Goal: Find specific page/section: Find specific page/section

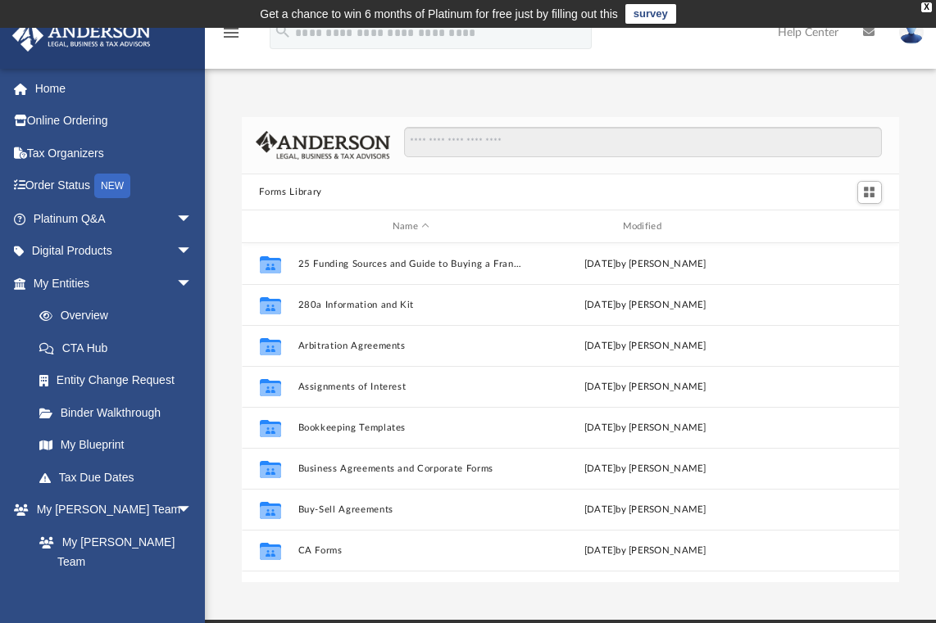
scroll to position [360, 645]
click at [123, 224] on link "Platinum Q&A arrow_drop_down" at bounding box center [114, 218] width 206 height 33
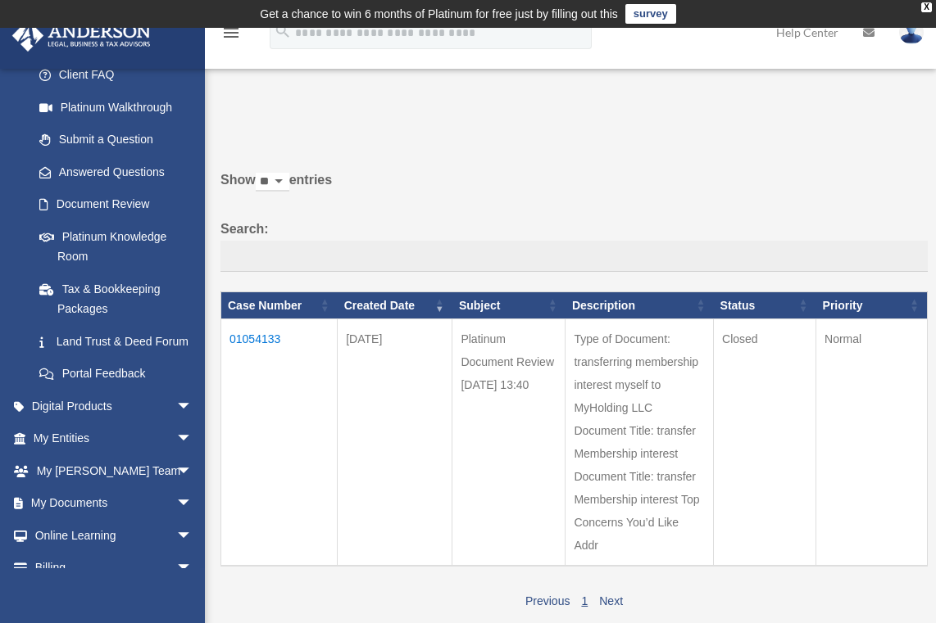
scroll to position [177, 0]
click at [176, 449] on span "arrow_drop_down" at bounding box center [192, 439] width 33 height 34
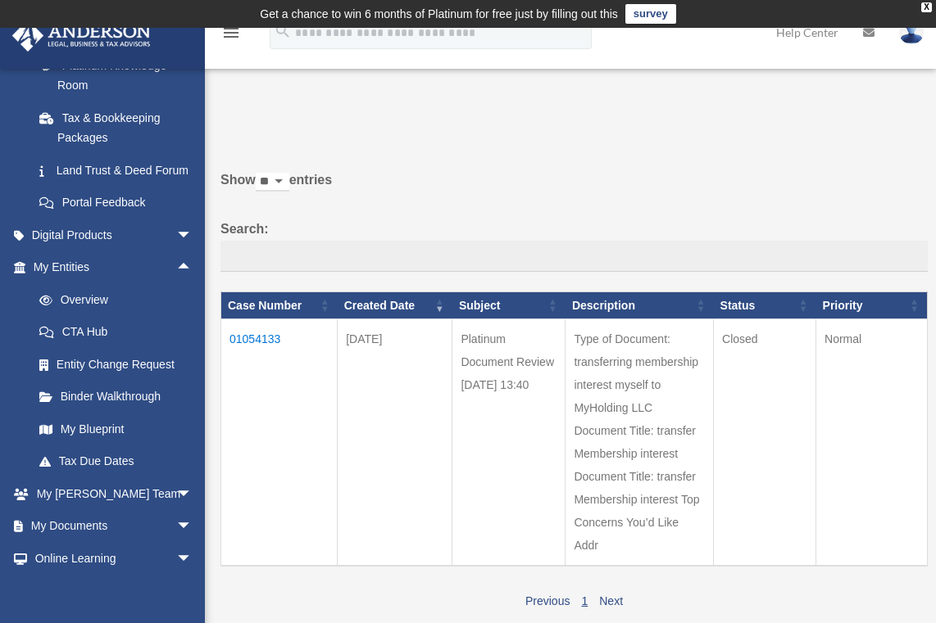
scroll to position [348, 0]
click at [176, 508] on span "arrow_drop_down" at bounding box center [192, 494] width 33 height 34
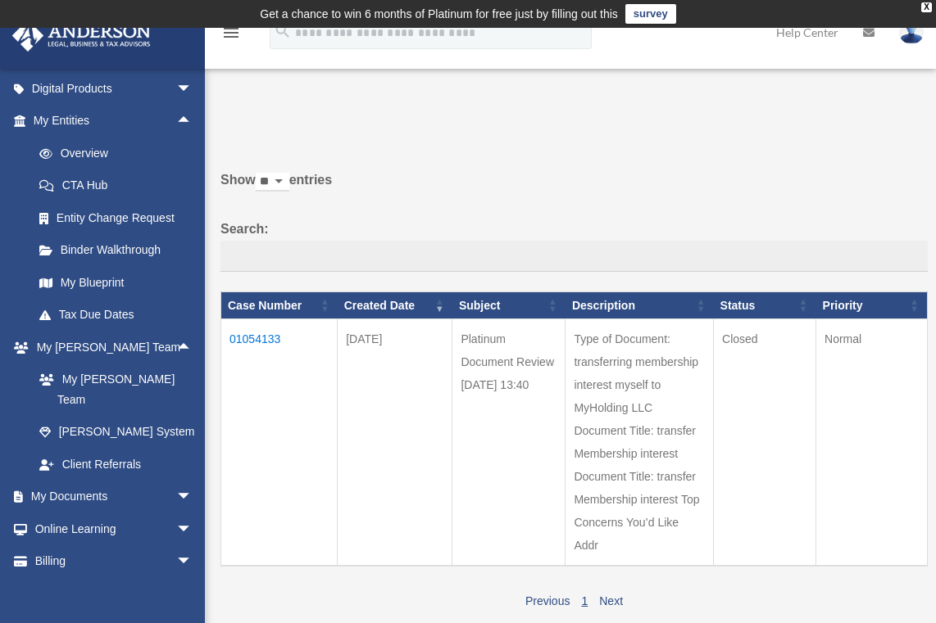
scroll to position [539, 0]
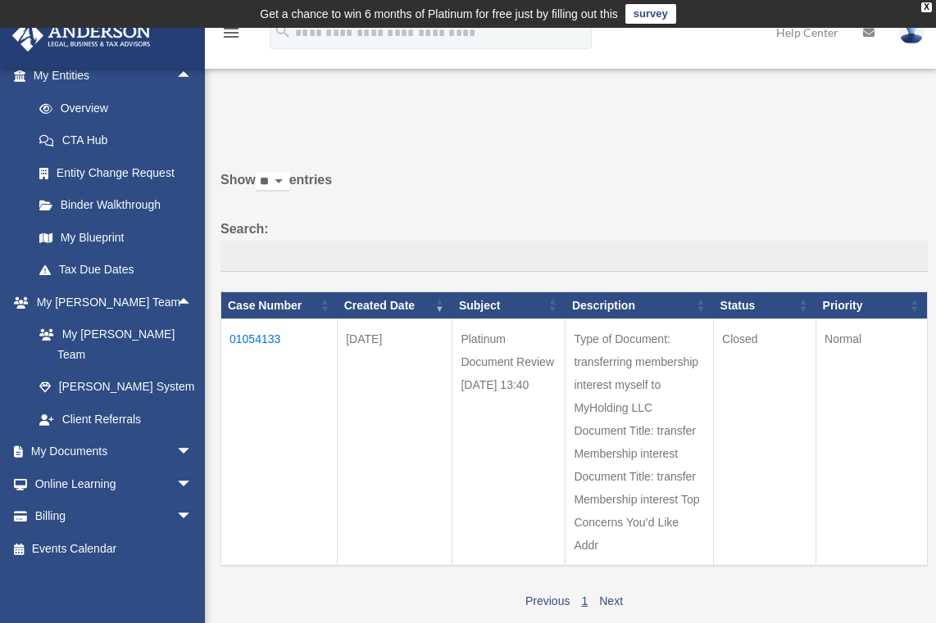
click at [176, 473] on span "arrow_drop_down" at bounding box center [192, 485] width 33 height 34
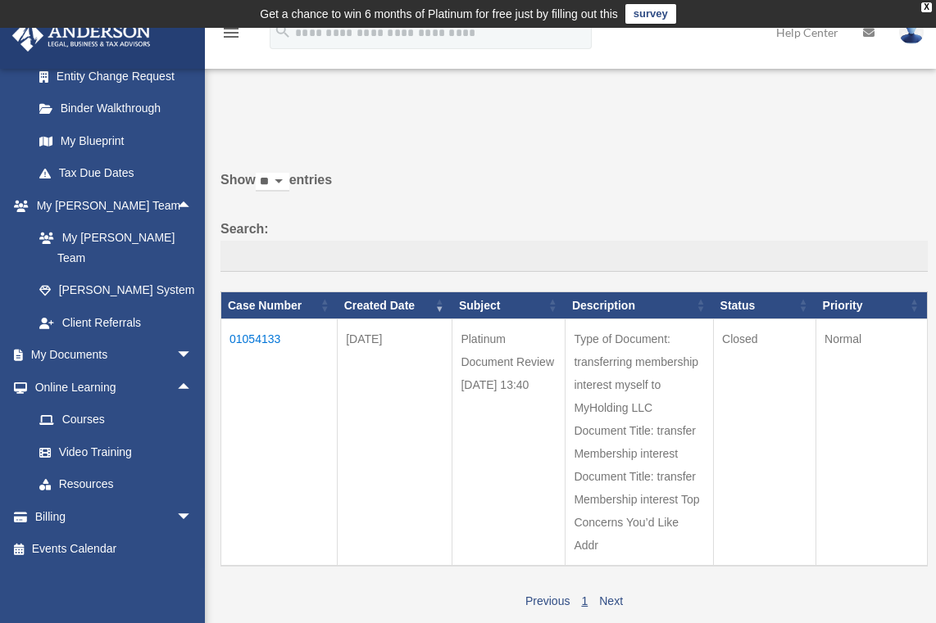
scroll to position [633, 0]
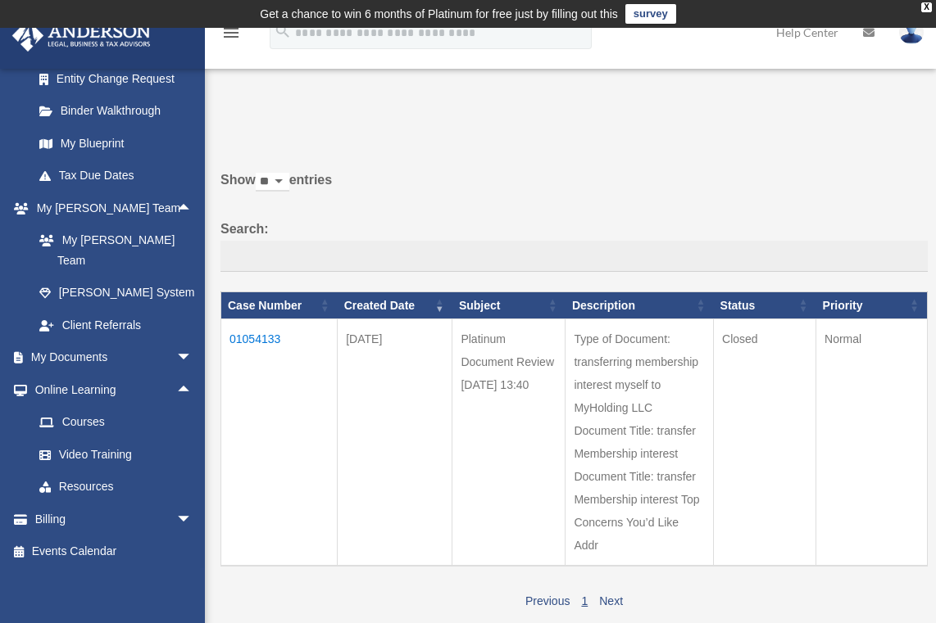
click at [179, 356] on span "arrow_drop_down" at bounding box center [192, 359] width 33 height 34
click at [69, 394] on link "Box" at bounding box center [120, 390] width 194 height 33
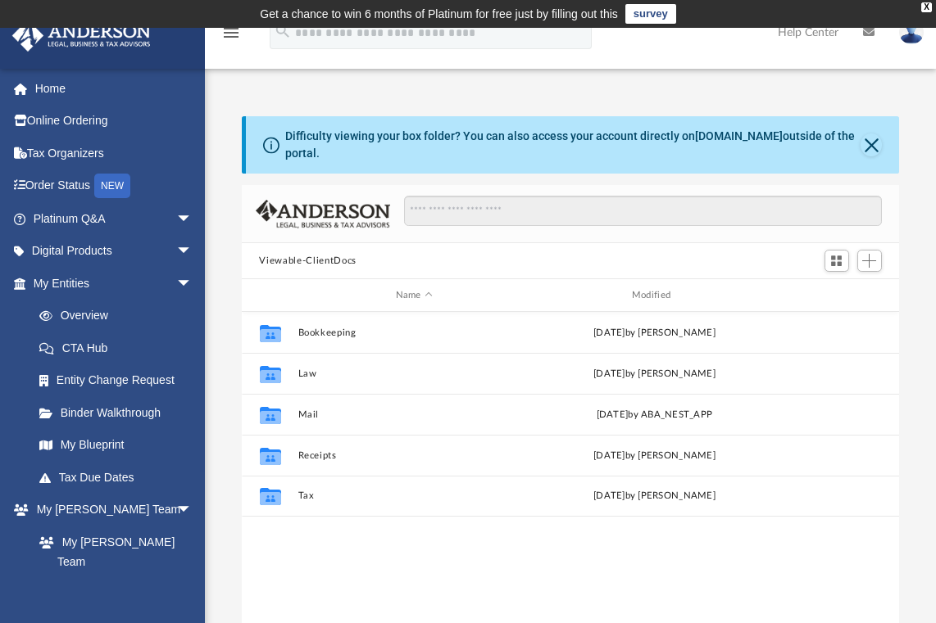
scroll to position [360, 645]
click at [306, 369] on button "Law" at bounding box center [413, 374] width 233 height 11
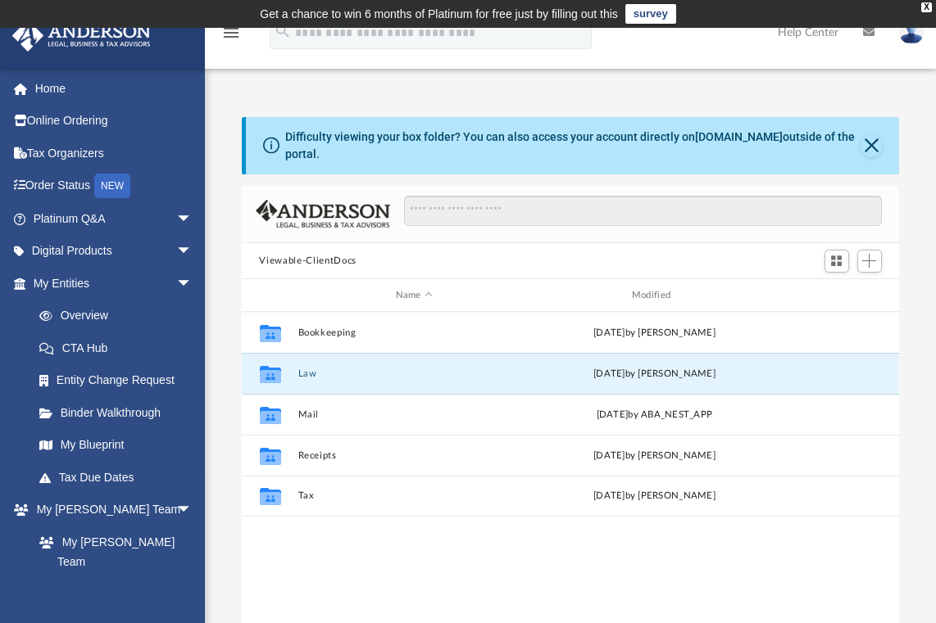
click at [306, 369] on button "Law" at bounding box center [413, 374] width 233 height 11
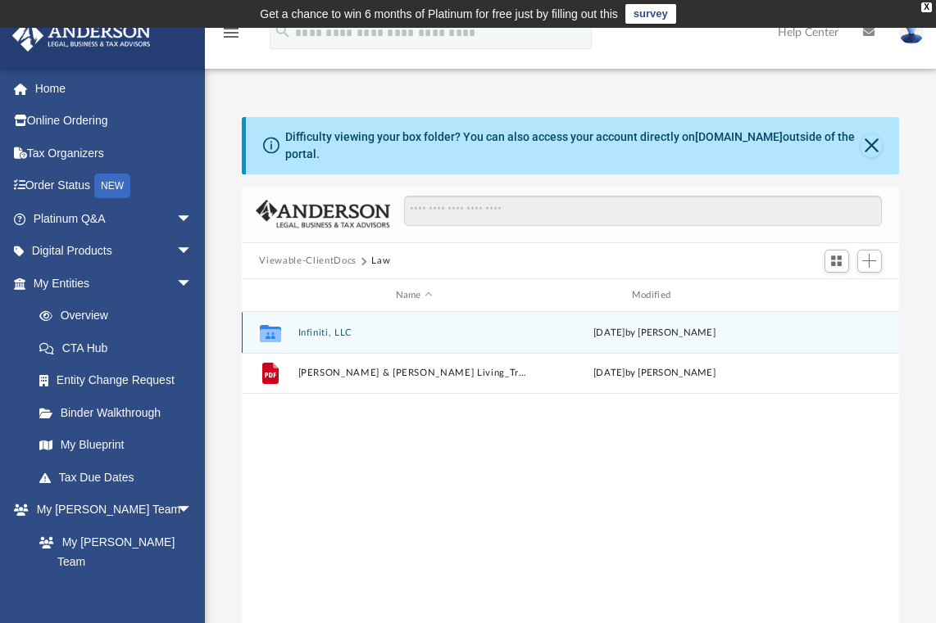
click at [329, 315] on div "Collaborated Folder Infiniti, LLC Sat Aug 9 2025 by Mercy Solon" at bounding box center [571, 332] width 658 height 41
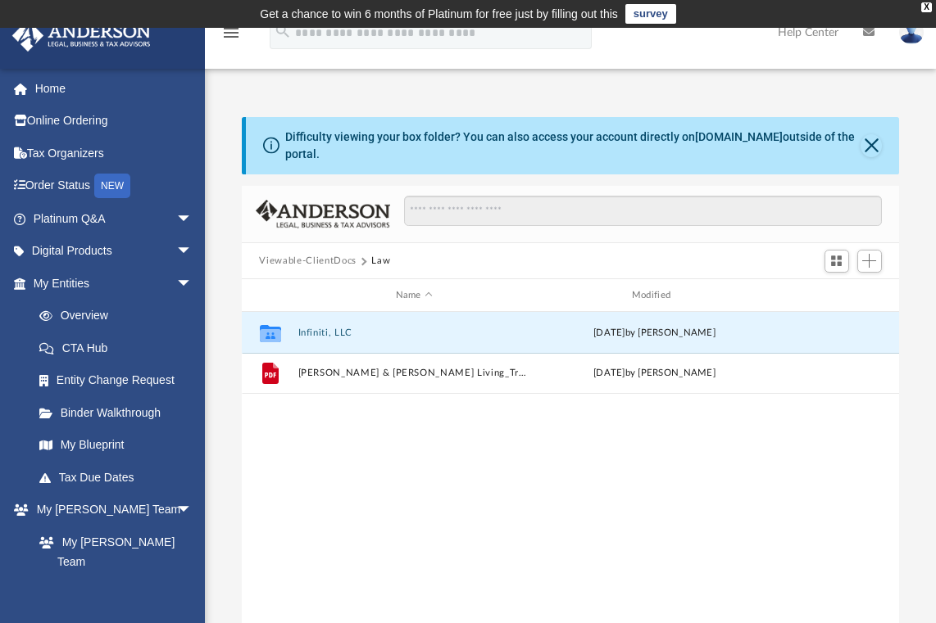
click at [328, 328] on button "Infiniti, LLC" at bounding box center [413, 333] width 233 height 11
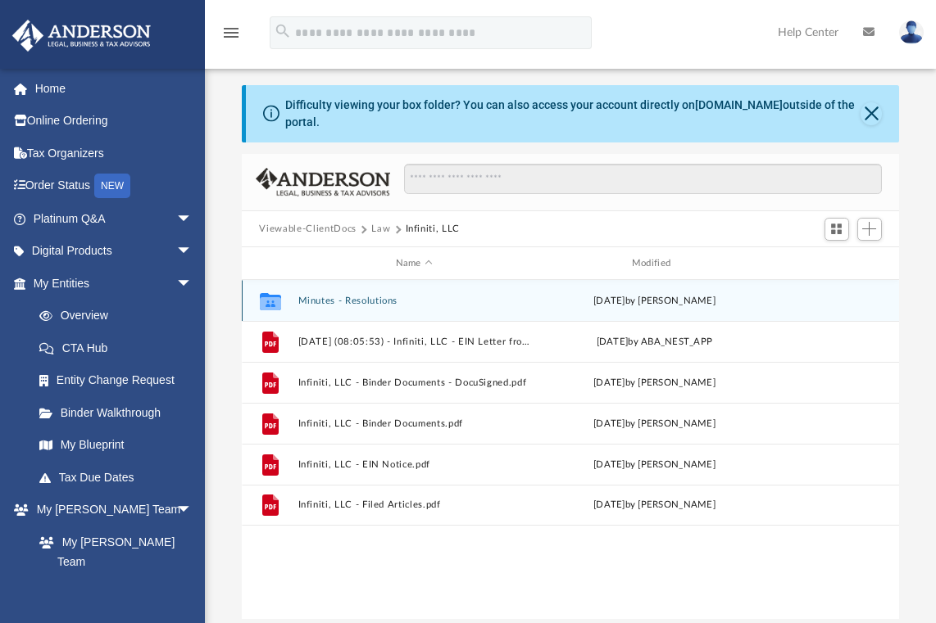
scroll to position [33, 0]
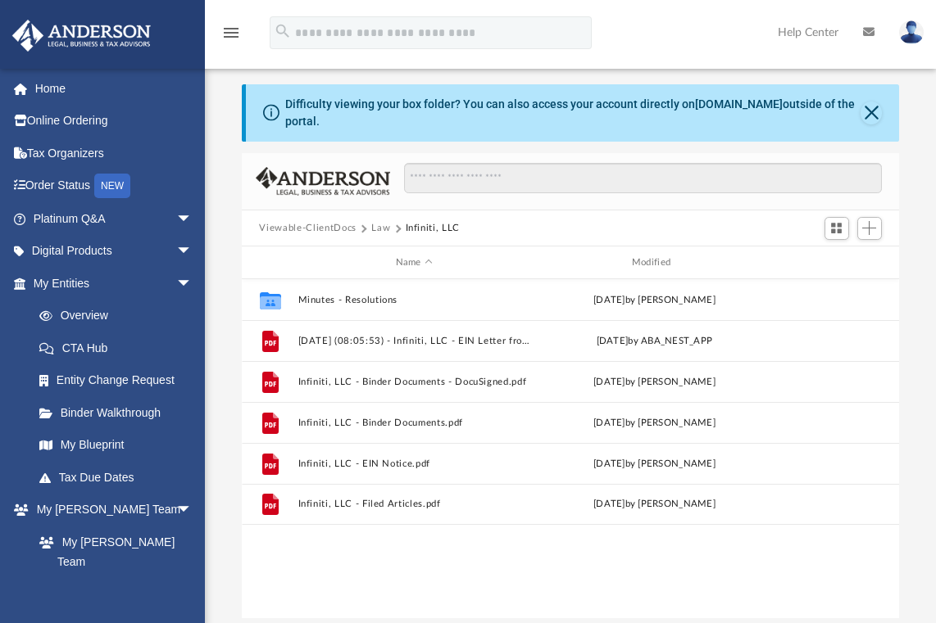
click at [379, 221] on button "Law" at bounding box center [380, 228] width 19 height 15
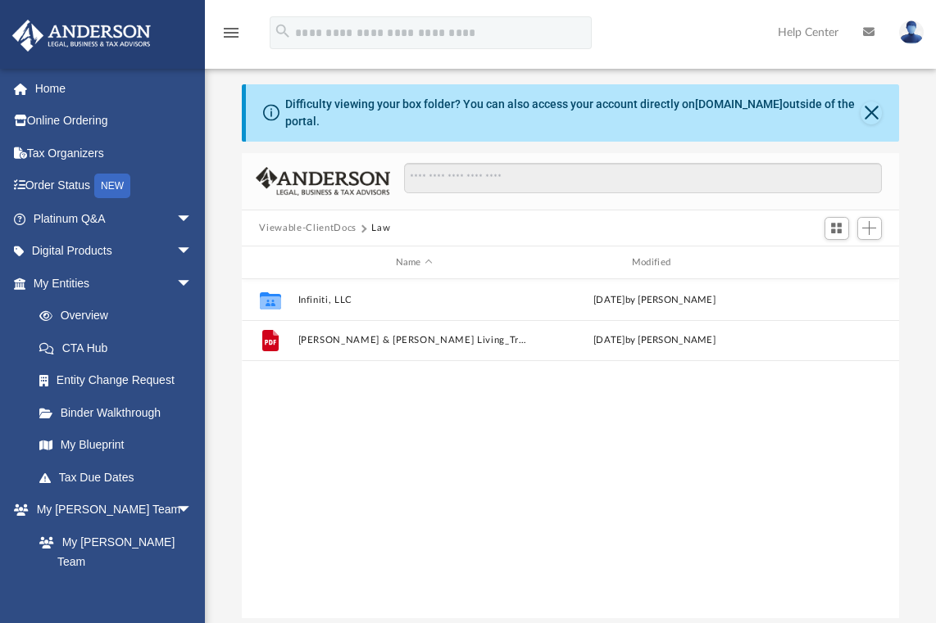
click at [333, 221] on button "Viewable-ClientDocs" at bounding box center [307, 228] width 97 height 15
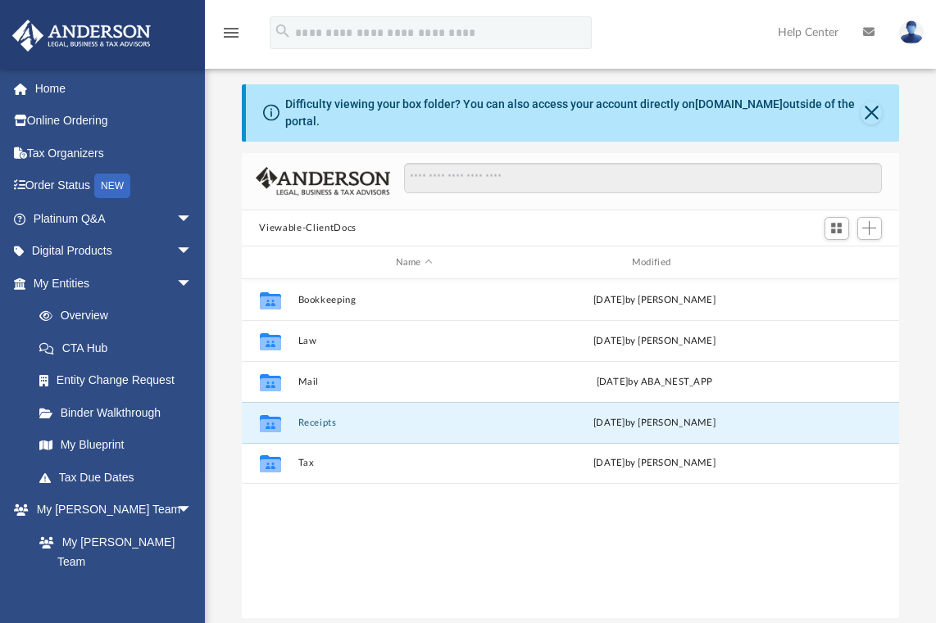
click at [308, 418] on button "Receipts" at bounding box center [413, 423] width 233 height 11
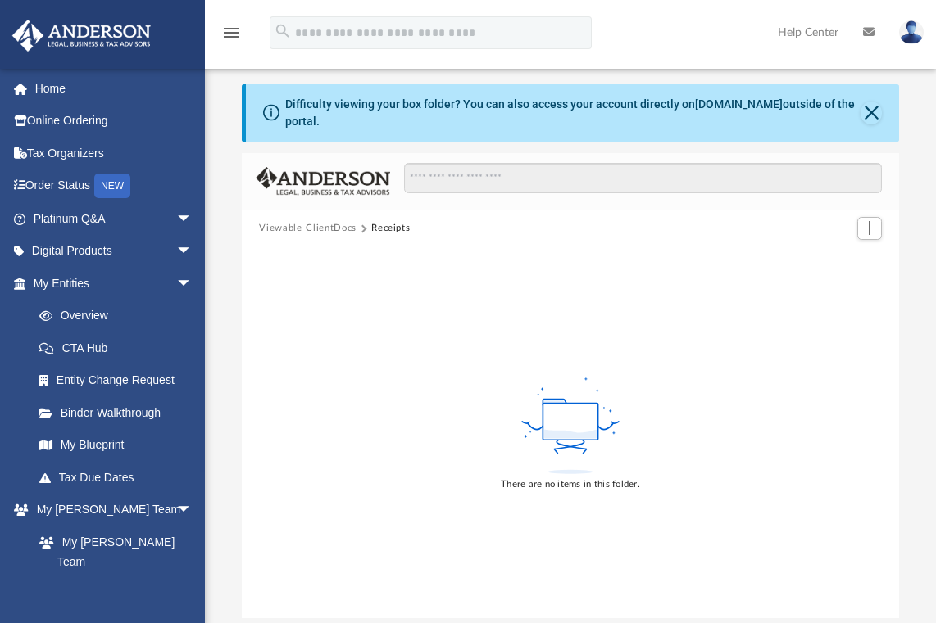
click at [343, 221] on button "Viewable-ClientDocs" at bounding box center [307, 228] width 97 height 15
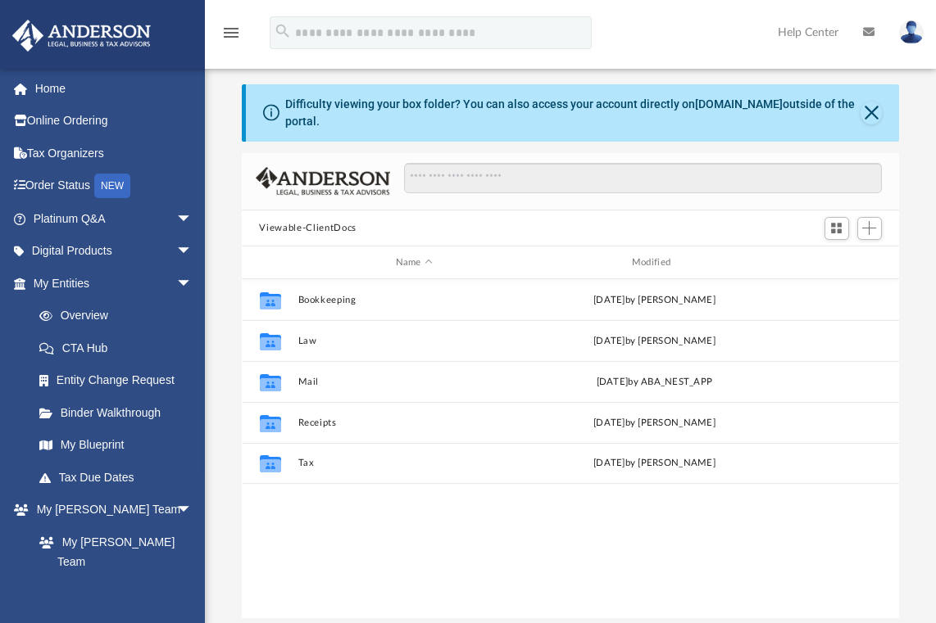
scroll to position [360, 645]
